Goal: Information Seeking & Learning: Learn about a topic

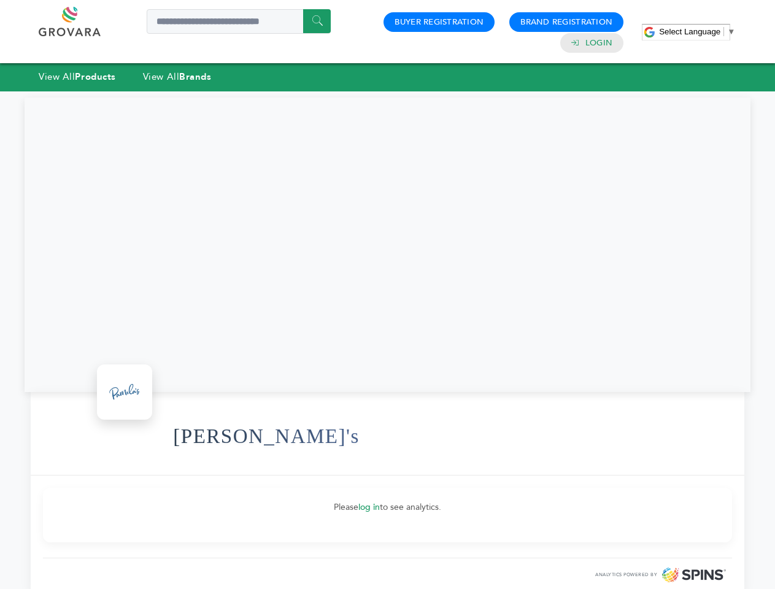
click at [697, 31] on span "Select Language" at bounding box center [689, 31] width 61 height 9
